Goal: Task Accomplishment & Management: Manage account settings

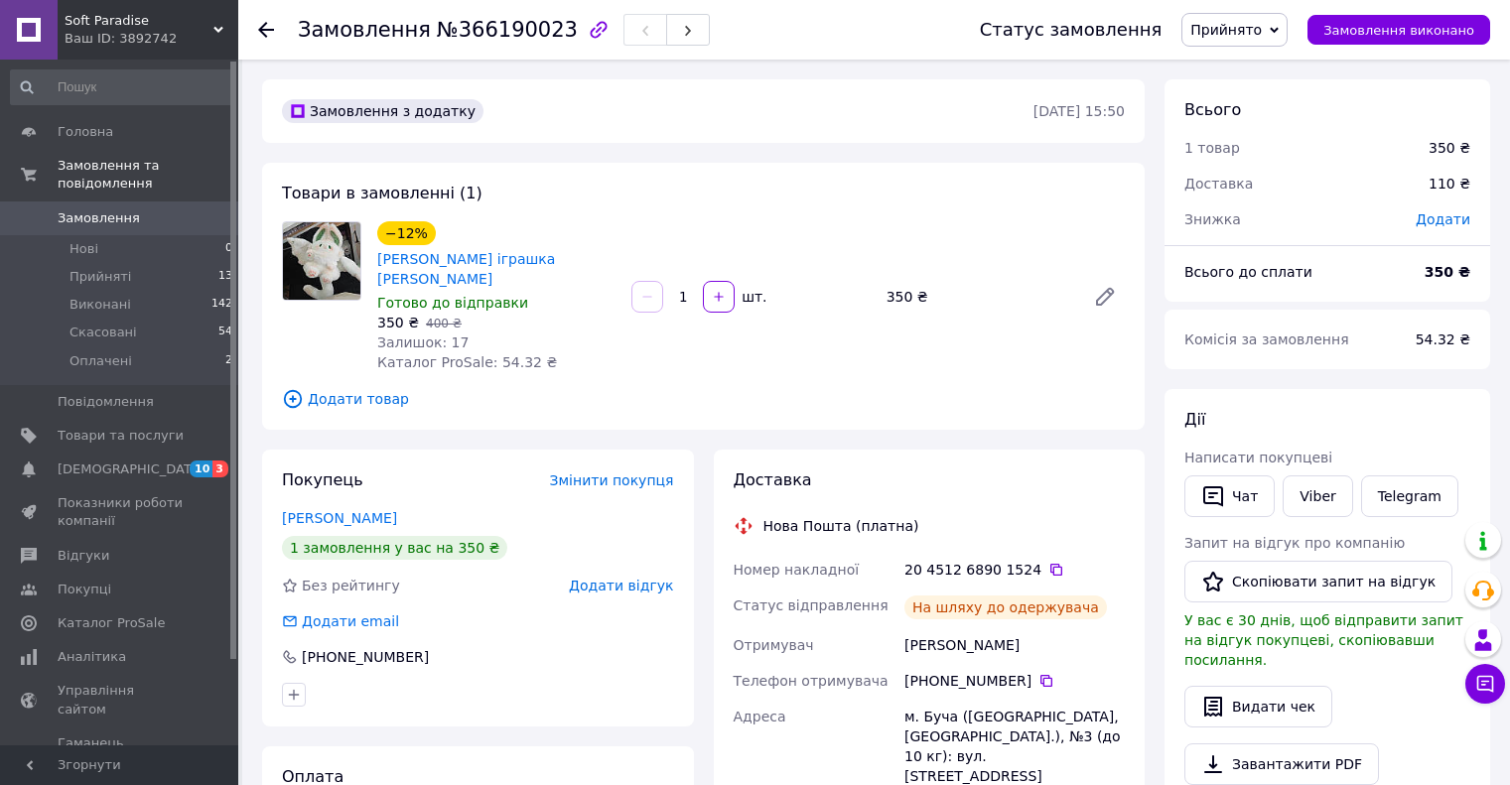
scroll to position [373, 0]
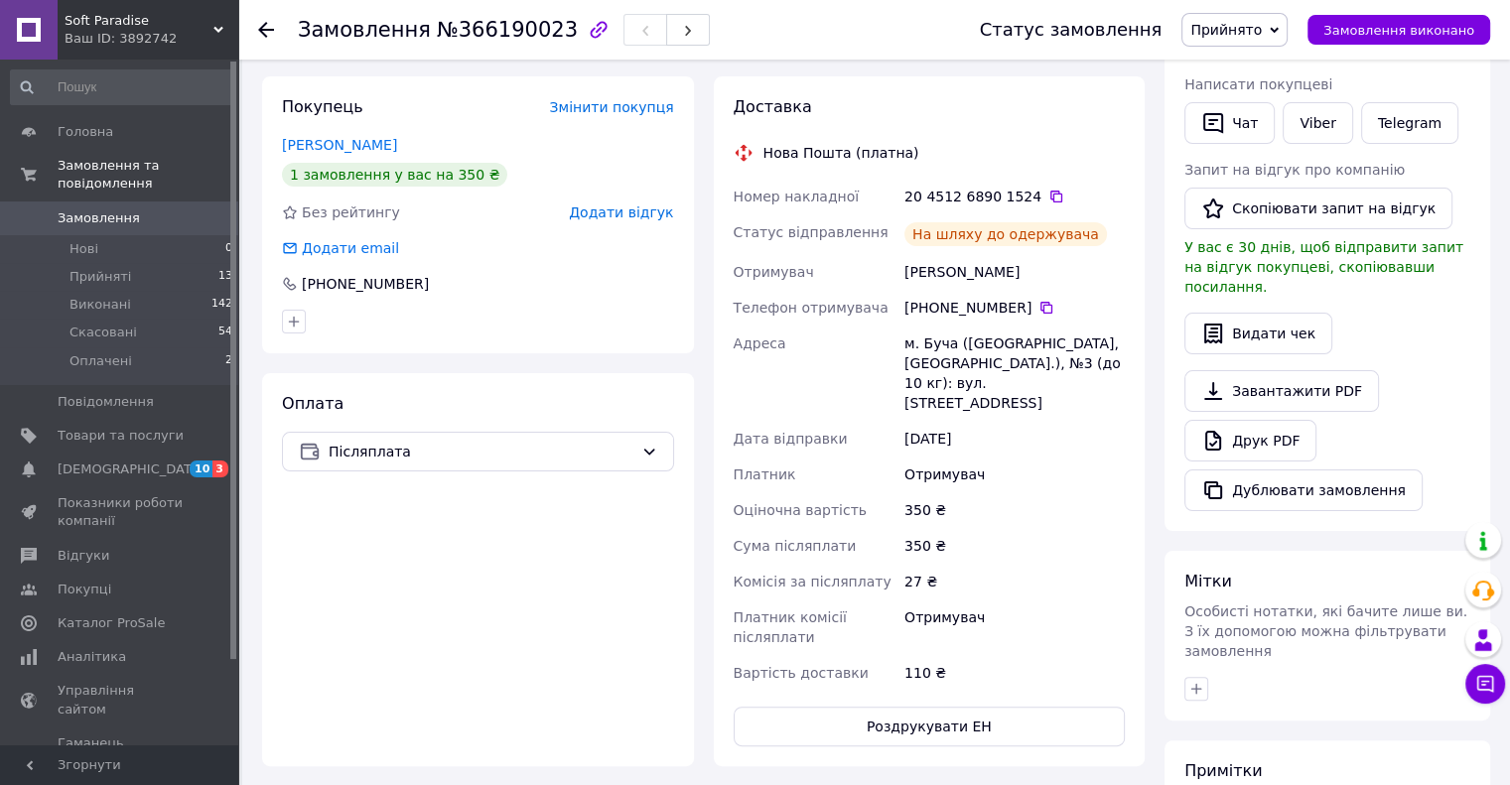
click at [154, 209] on span "Замовлення" at bounding box center [121, 218] width 126 height 18
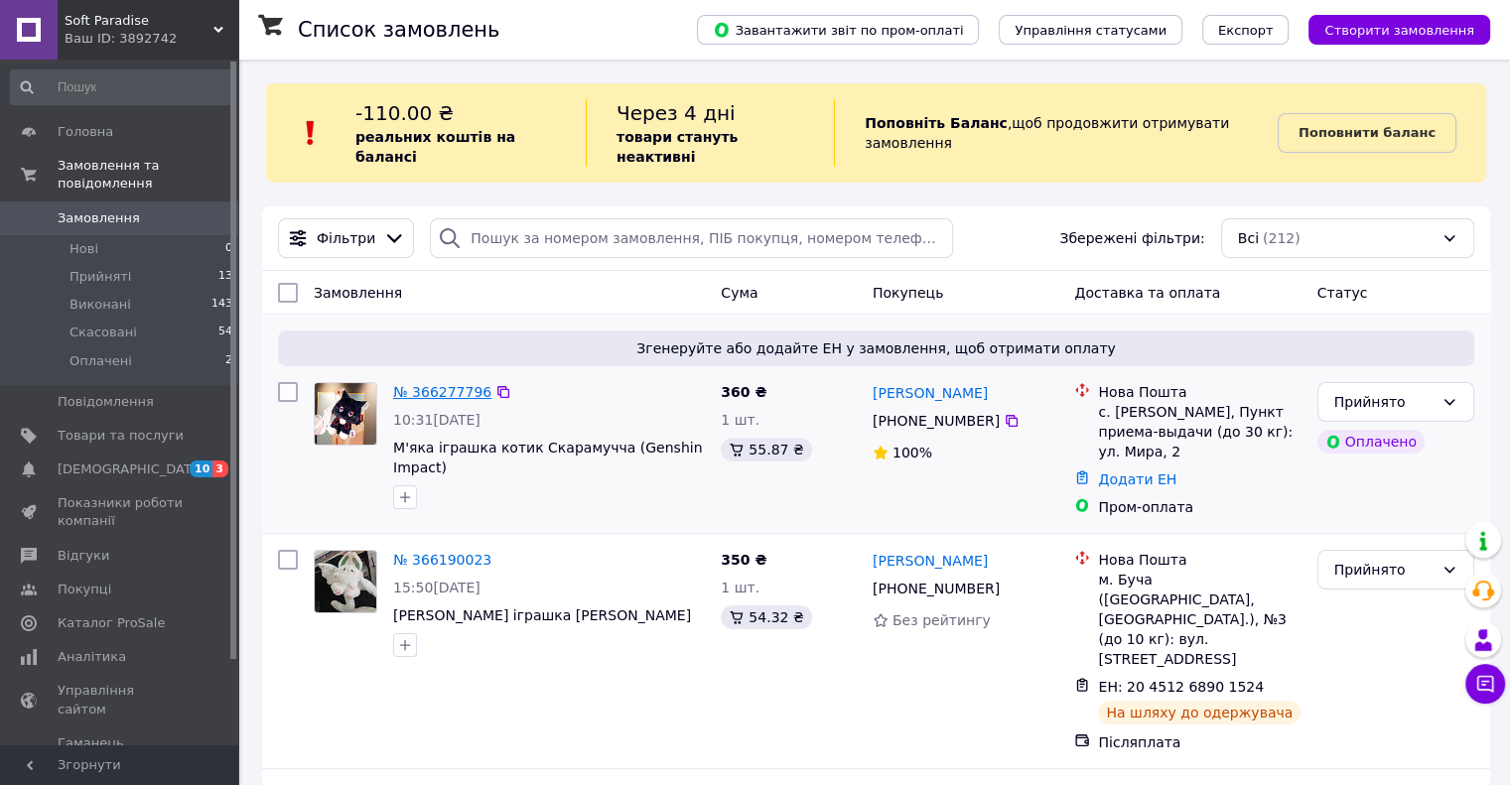
click at [424, 384] on link "№ 366277796" at bounding box center [442, 392] width 98 height 16
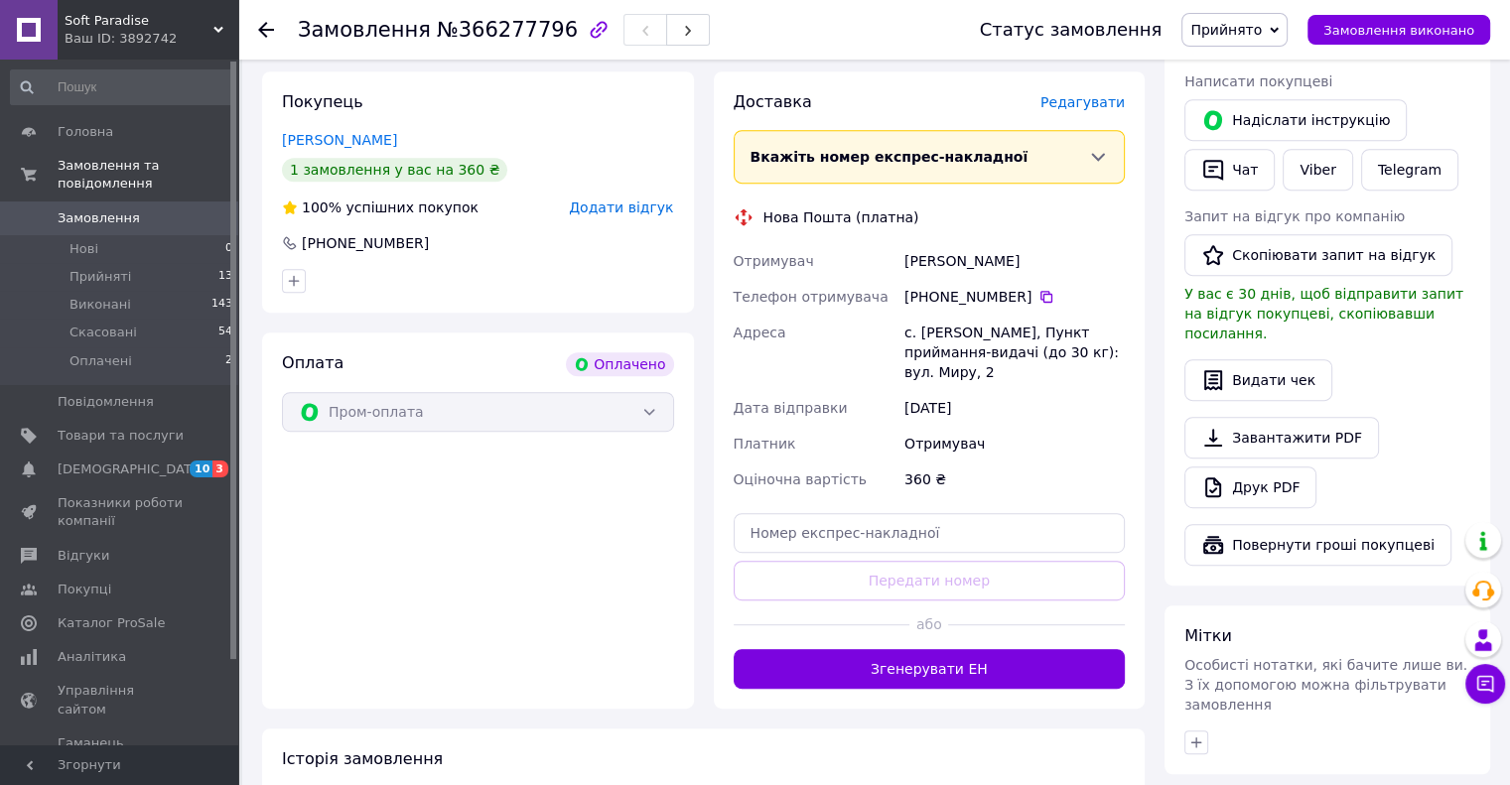
scroll to position [919, 0]
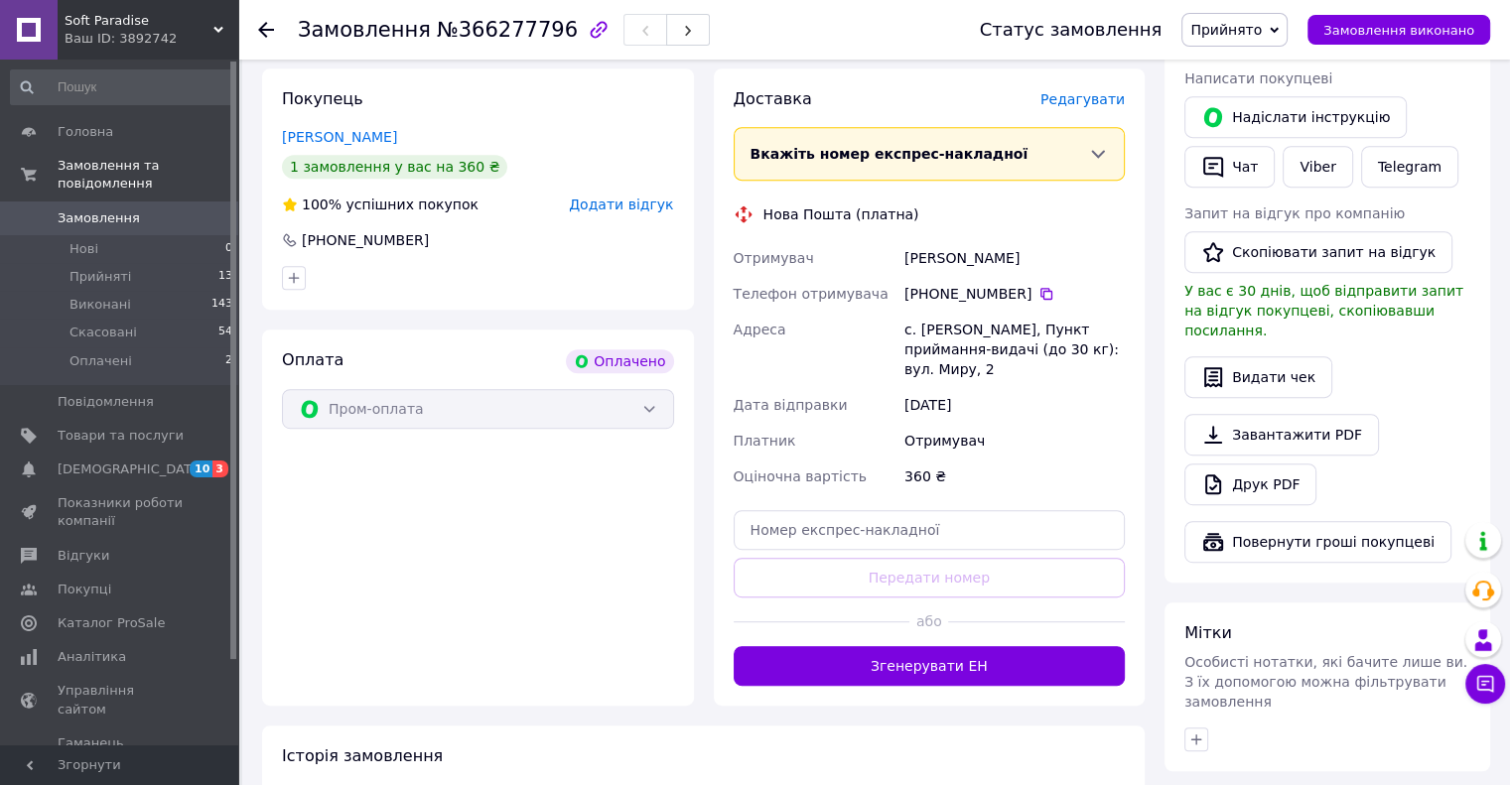
click at [902, 665] on div "Доставка Редагувати Вкажіть номер експрес-накладної Обов'язково введіть номер е…" at bounding box center [930, 387] width 432 height 637
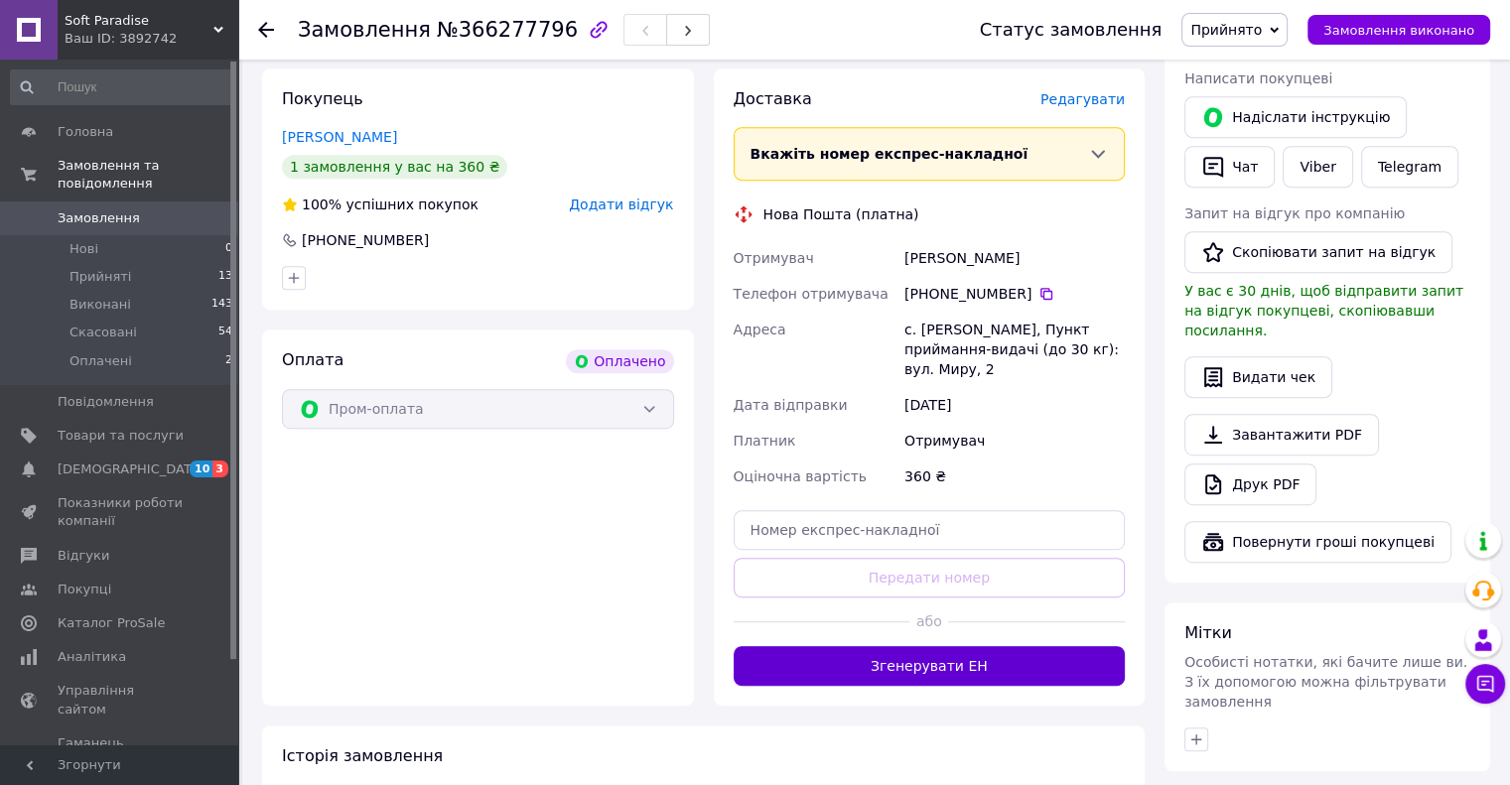
click at [900, 654] on button "Згенерувати ЕН" at bounding box center [930, 666] width 392 height 40
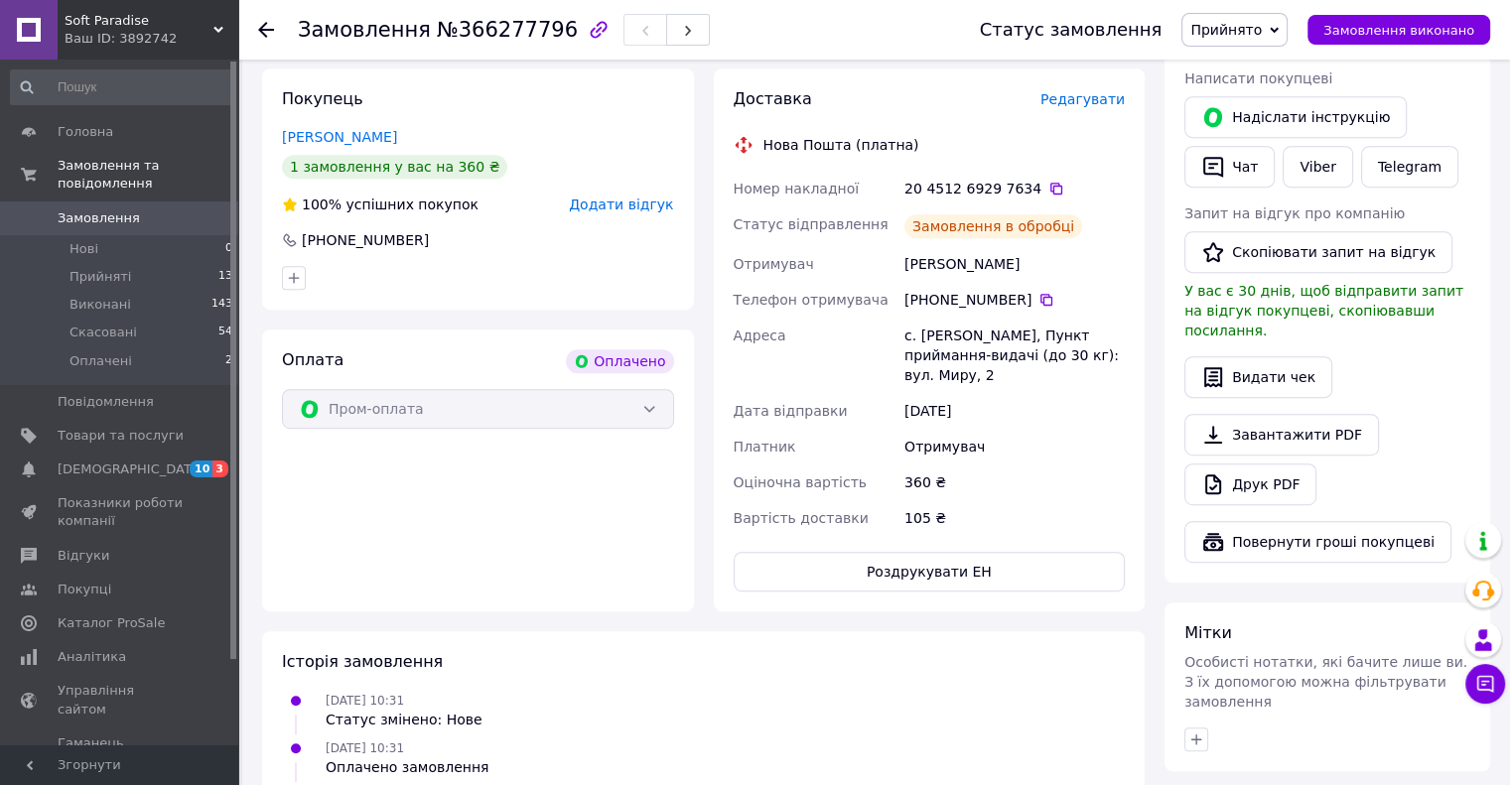
click at [1044, 191] on div "20 4512 6929 7634" at bounding box center [1015, 189] width 220 height 20
click at [1048, 192] on icon at bounding box center [1056, 189] width 16 height 16
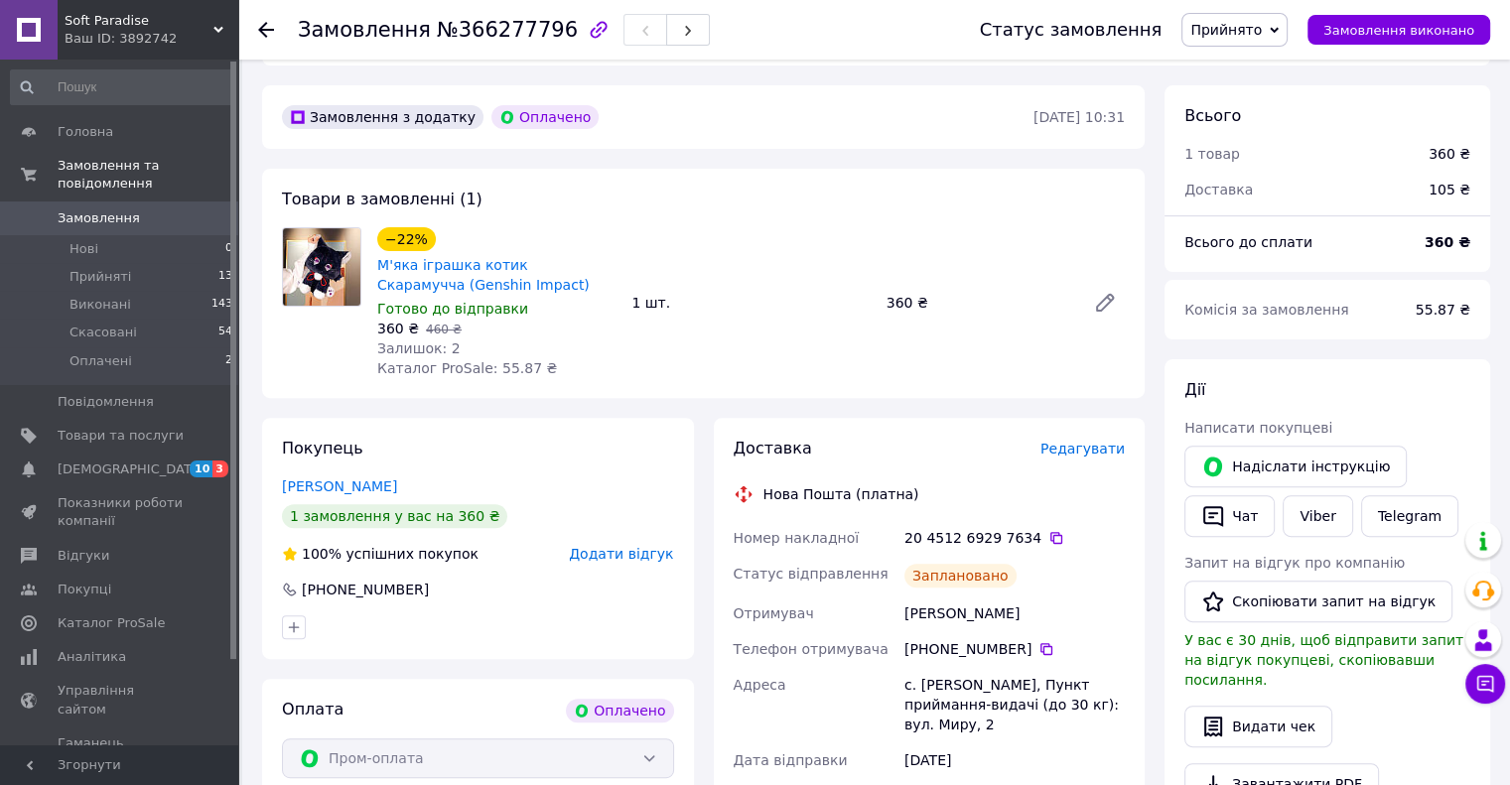
scroll to position [571, 0]
click at [1033, 527] on div "20 4512 6929 7634" at bounding box center [1015, 537] width 220 height 20
click at [1050, 534] on icon at bounding box center [1056, 537] width 12 height 12
